Goal: Transaction & Acquisition: Purchase product/service

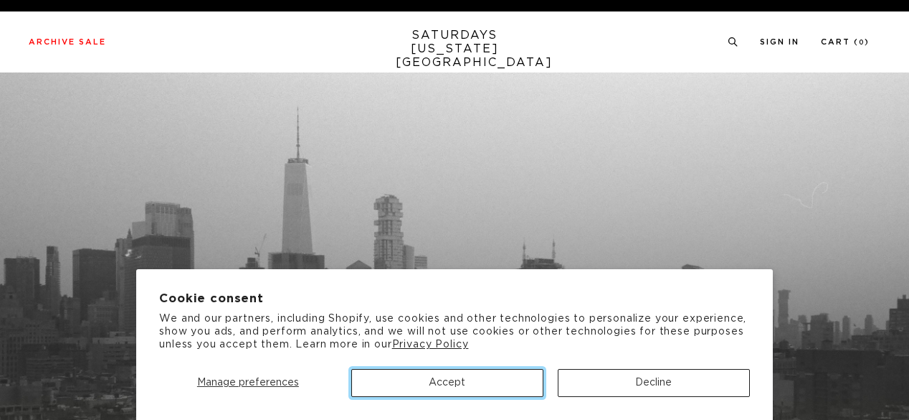
click at [515, 382] on button "Accept" at bounding box center [447, 383] width 192 height 28
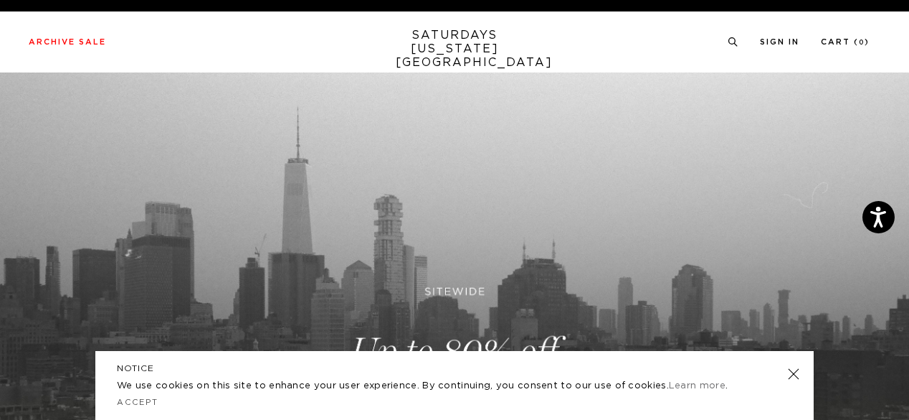
click at [795, 374] on link at bounding box center [794, 374] width 20 height 20
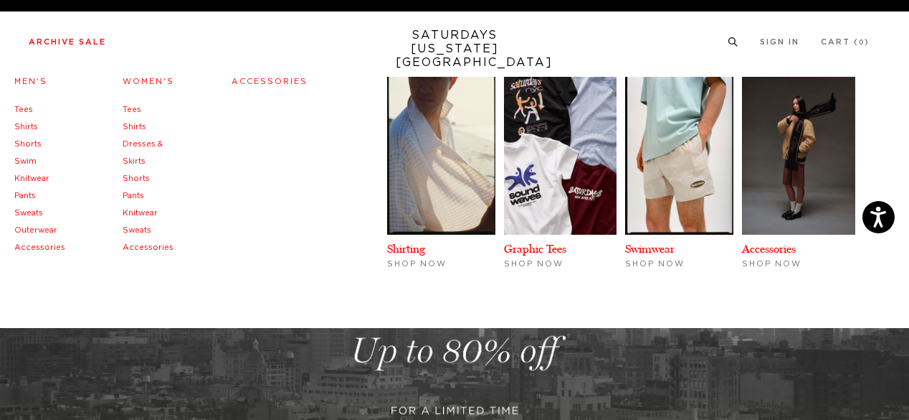
click at [31, 227] on link "Outerwear" at bounding box center [35, 230] width 43 height 8
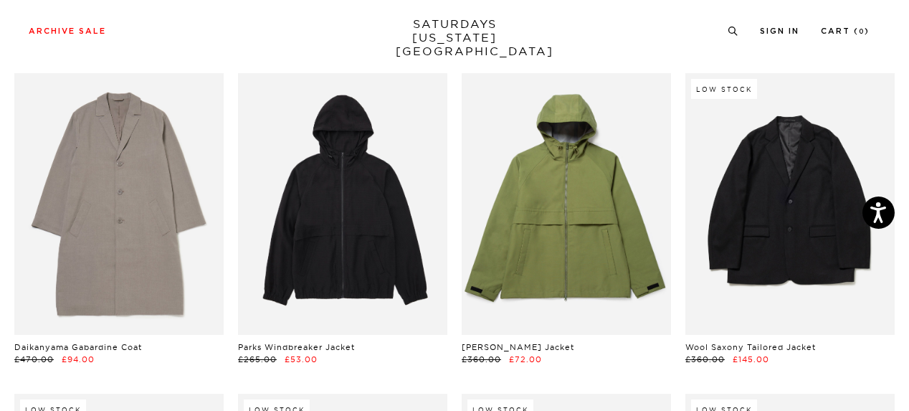
scroll to position [717, 0]
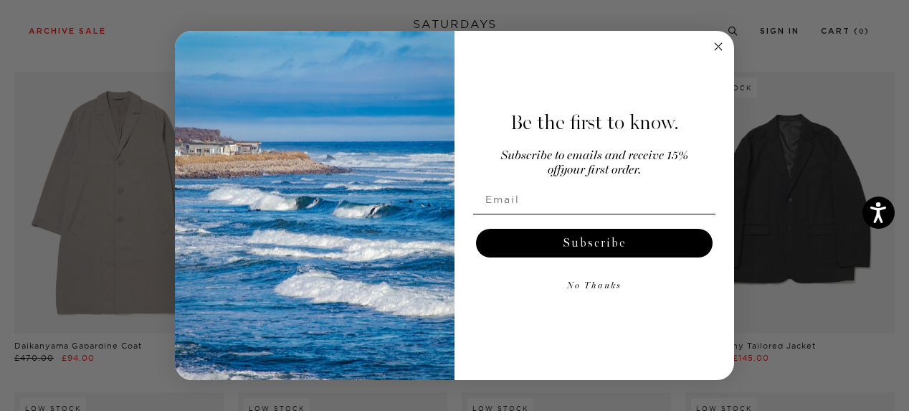
click at [721, 45] on circle "Close dialog" at bounding box center [719, 46] width 16 height 16
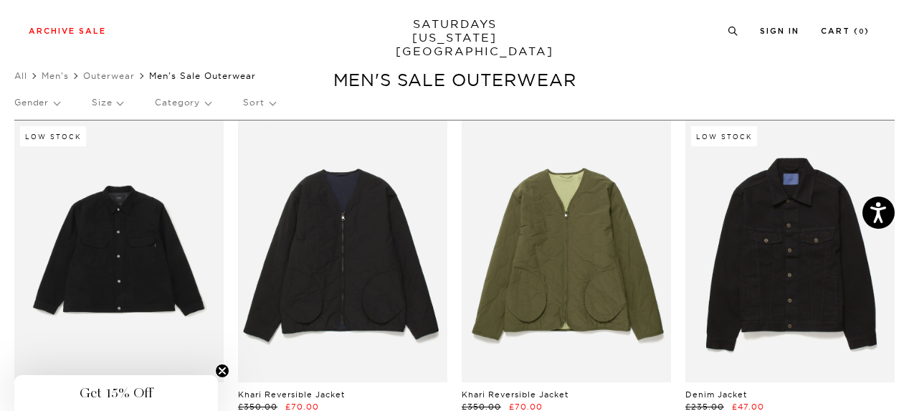
scroll to position [0, 0]
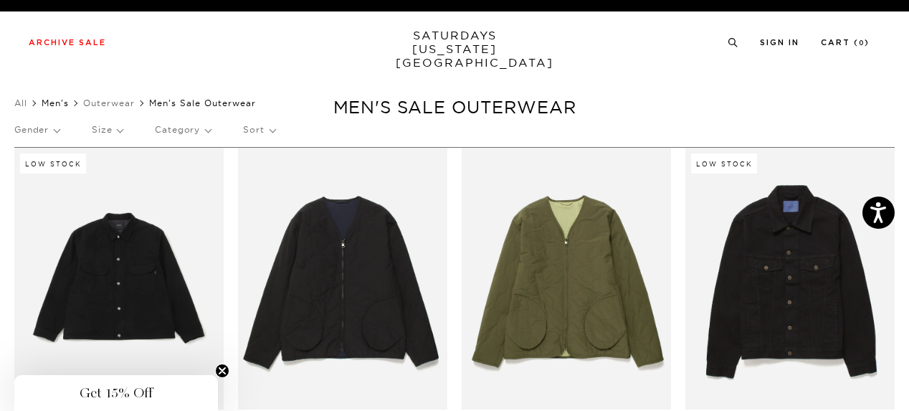
click at [60, 100] on link "Men's" at bounding box center [55, 103] width 27 height 11
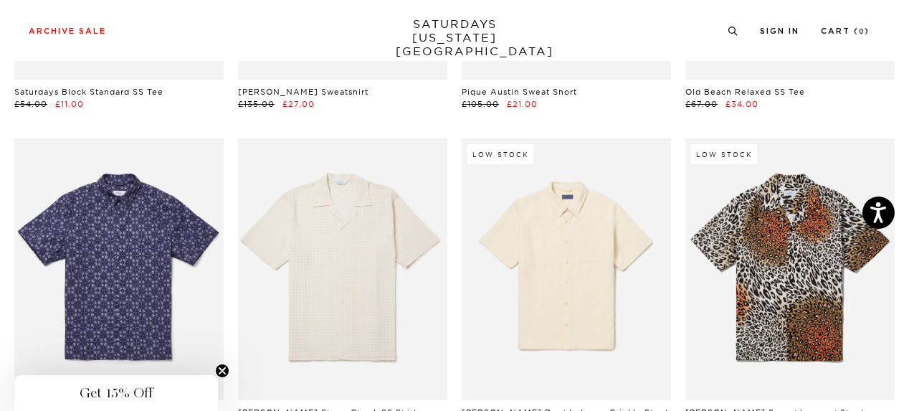
scroll to position [5878, 0]
